Goal: Task Accomplishment & Management: Use online tool/utility

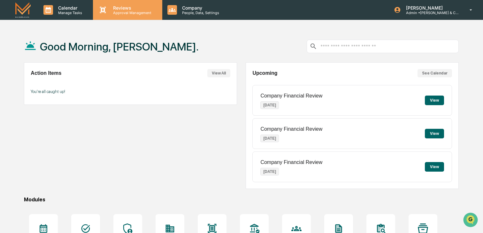
click at [123, 8] on p "Reviews" at bounding box center [131, 7] width 47 height 5
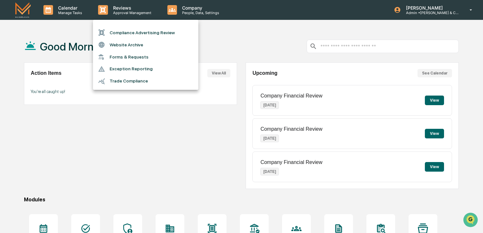
click at [126, 30] on li "Compliance Advertising Review" at bounding box center [145, 33] width 105 height 12
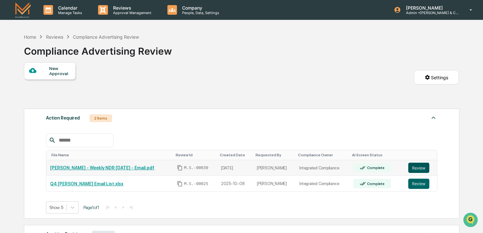
click at [417, 165] on button "Review" at bounding box center [418, 168] width 21 height 10
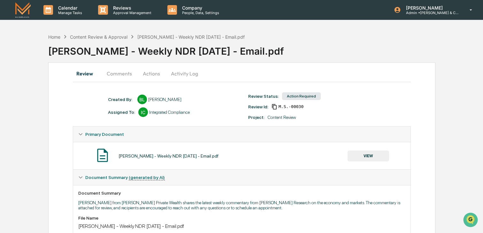
click at [148, 75] on button "Actions" at bounding box center [151, 73] width 29 height 15
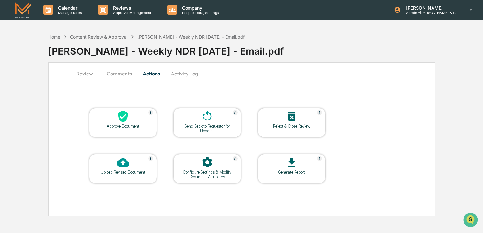
click at [132, 124] on div "Approve Document" at bounding box center [122, 126] width 57 height 5
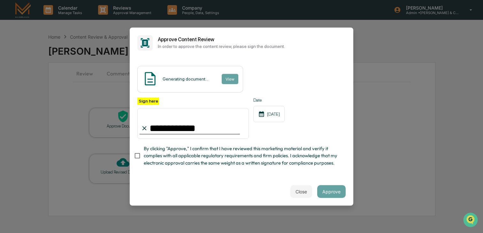
type input "**********"
click at [326, 192] on button "Approve" at bounding box center [331, 191] width 28 height 13
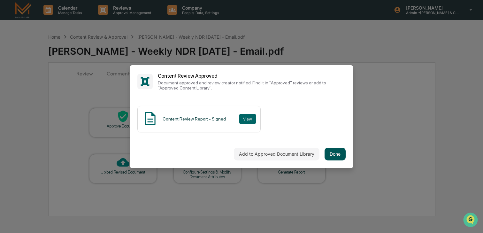
click at [341, 153] on button "Done" at bounding box center [335, 154] width 21 height 13
